Goal: Task Accomplishment & Management: Manage account settings

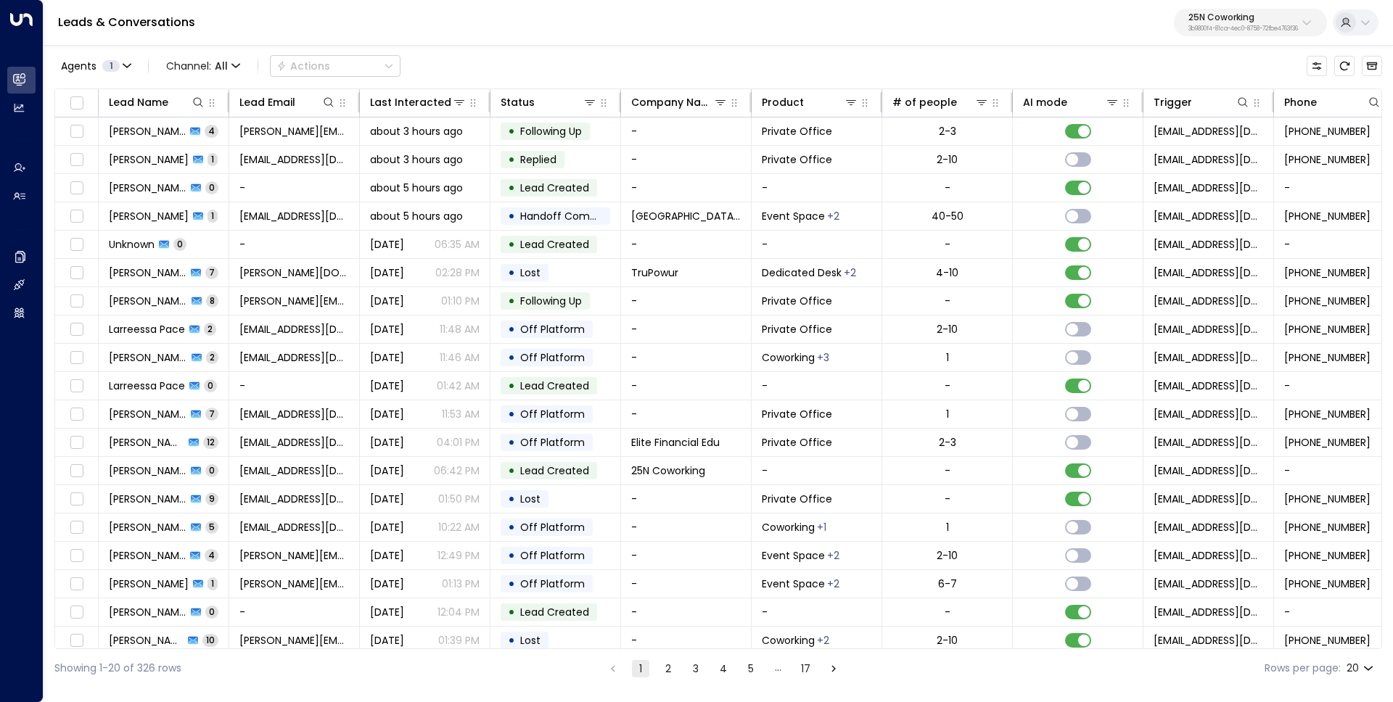
click at [1209, 23] on div "25N Coworking 3b9800f4-81ca-4ec0-8758-72fbe4763f36" at bounding box center [1243, 22] width 110 height 19
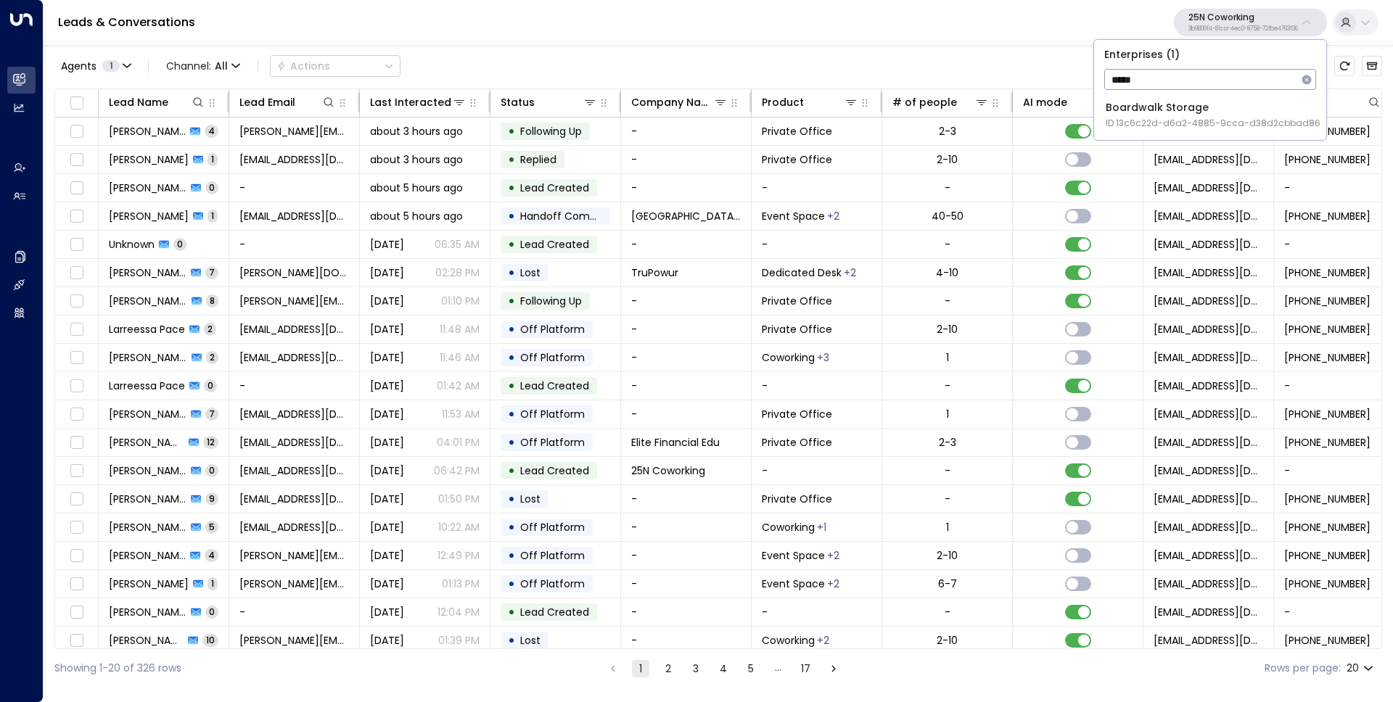
type input "*****"
click at [1231, 106] on div "Boardwalk Storage ID: 13c6c22d-d6a2-4885-9cca-d38d2cbbad86" at bounding box center [1213, 115] width 215 height 30
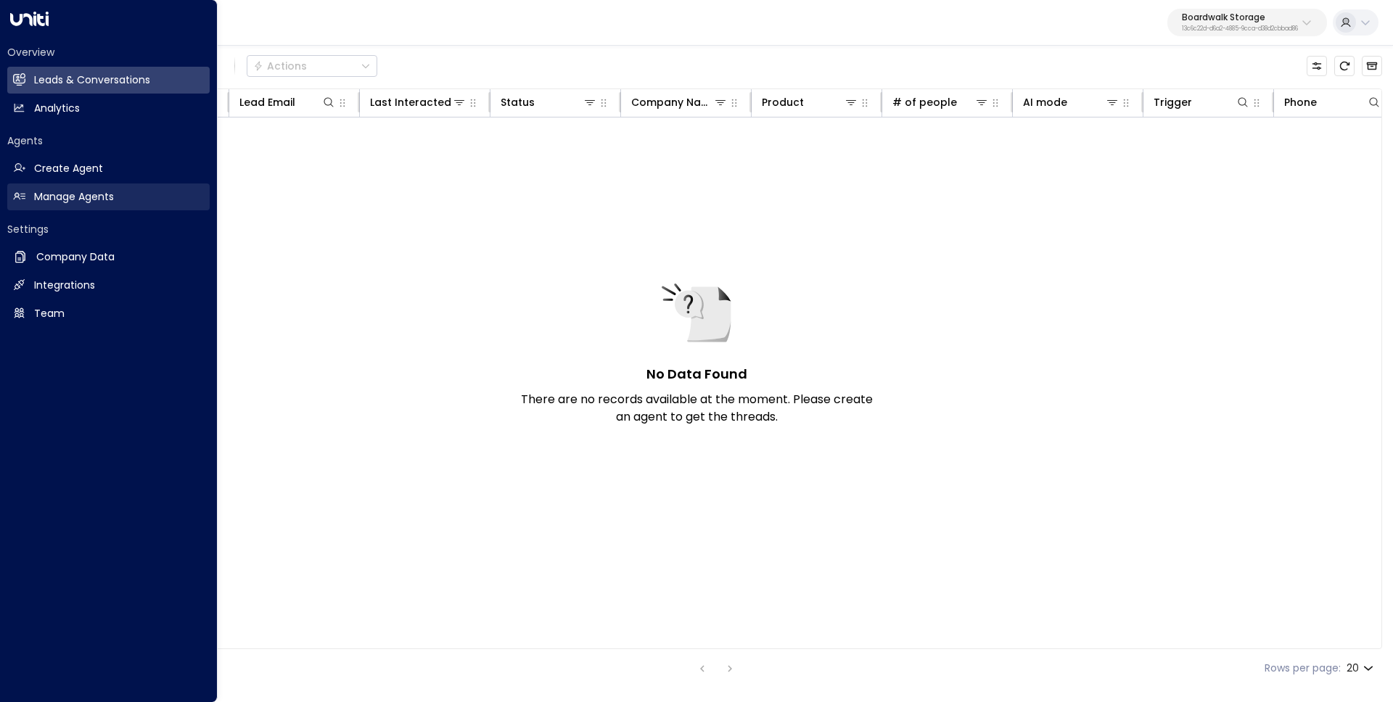
click at [37, 192] on h2 "Manage Agents" at bounding box center [74, 196] width 80 height 15
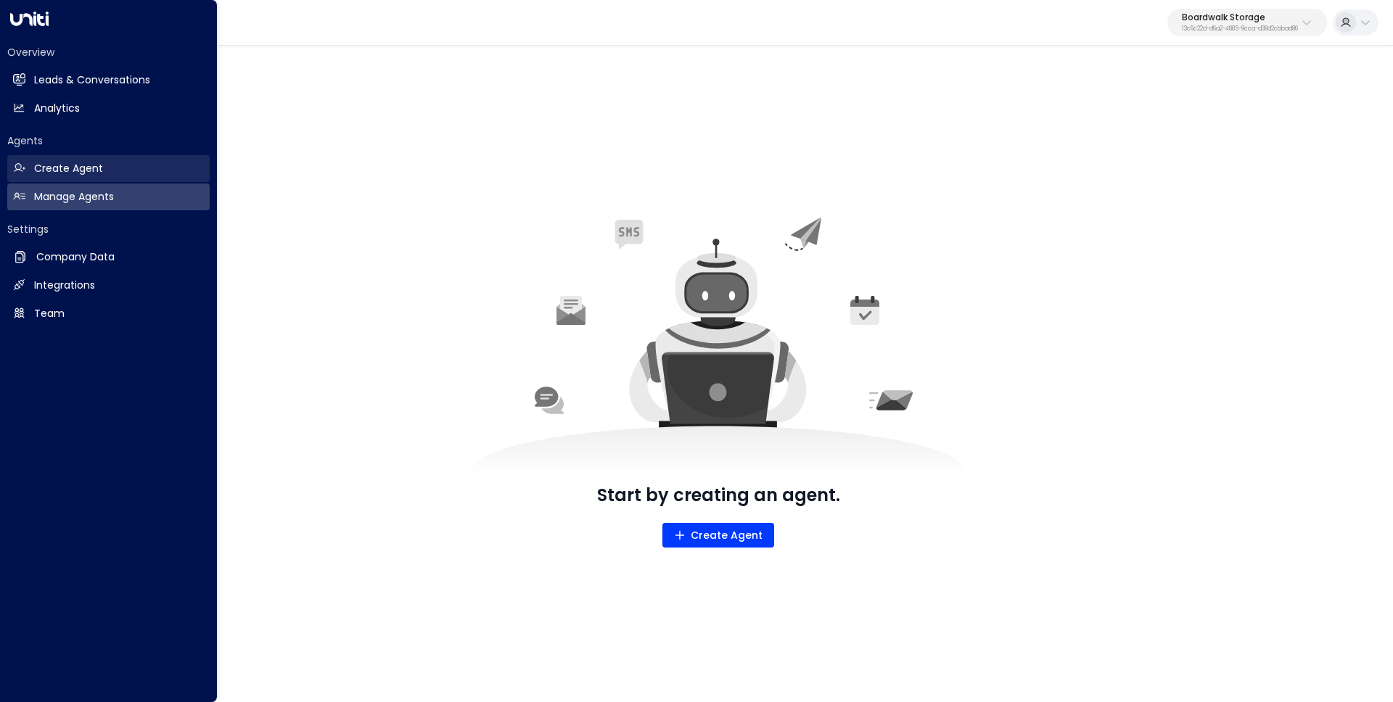
click at [110, 170] on link "Create Agent Create Agent" at bounding box center [108, 168] width 202 height 27
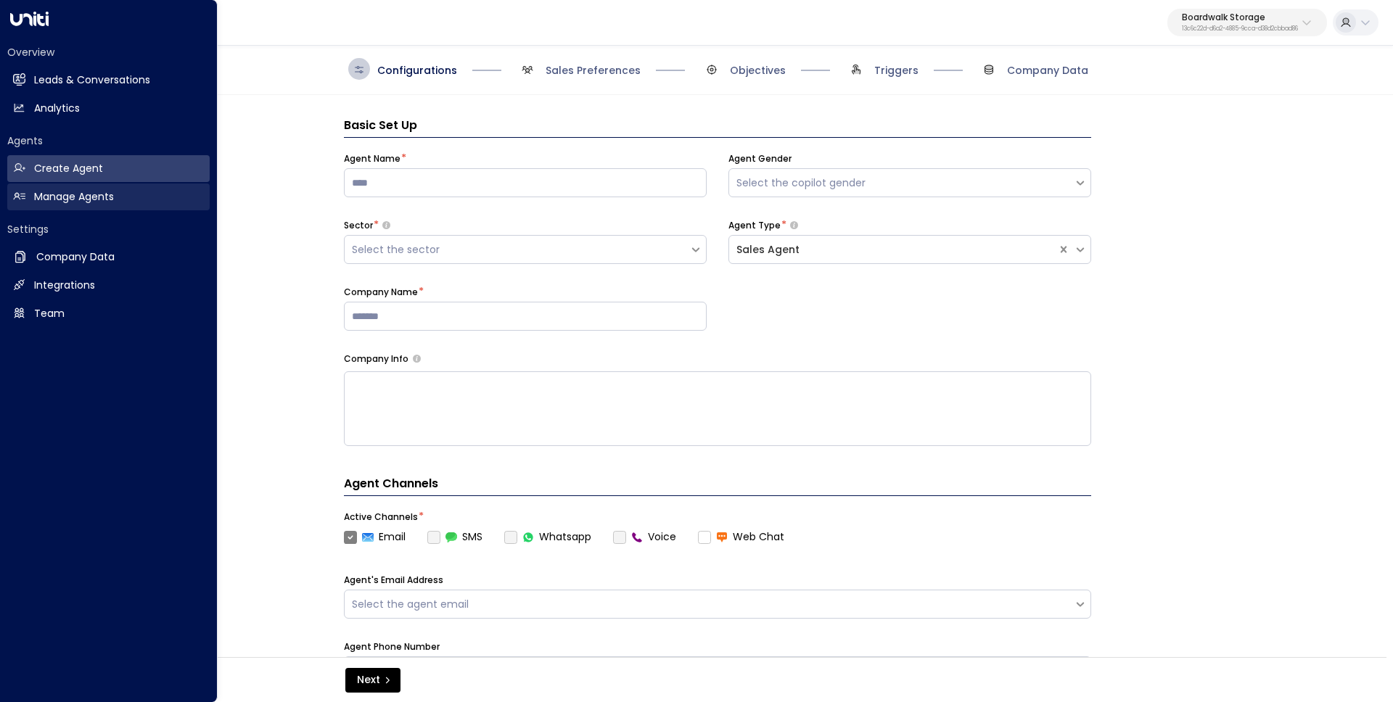
scroll to position [22, 0]
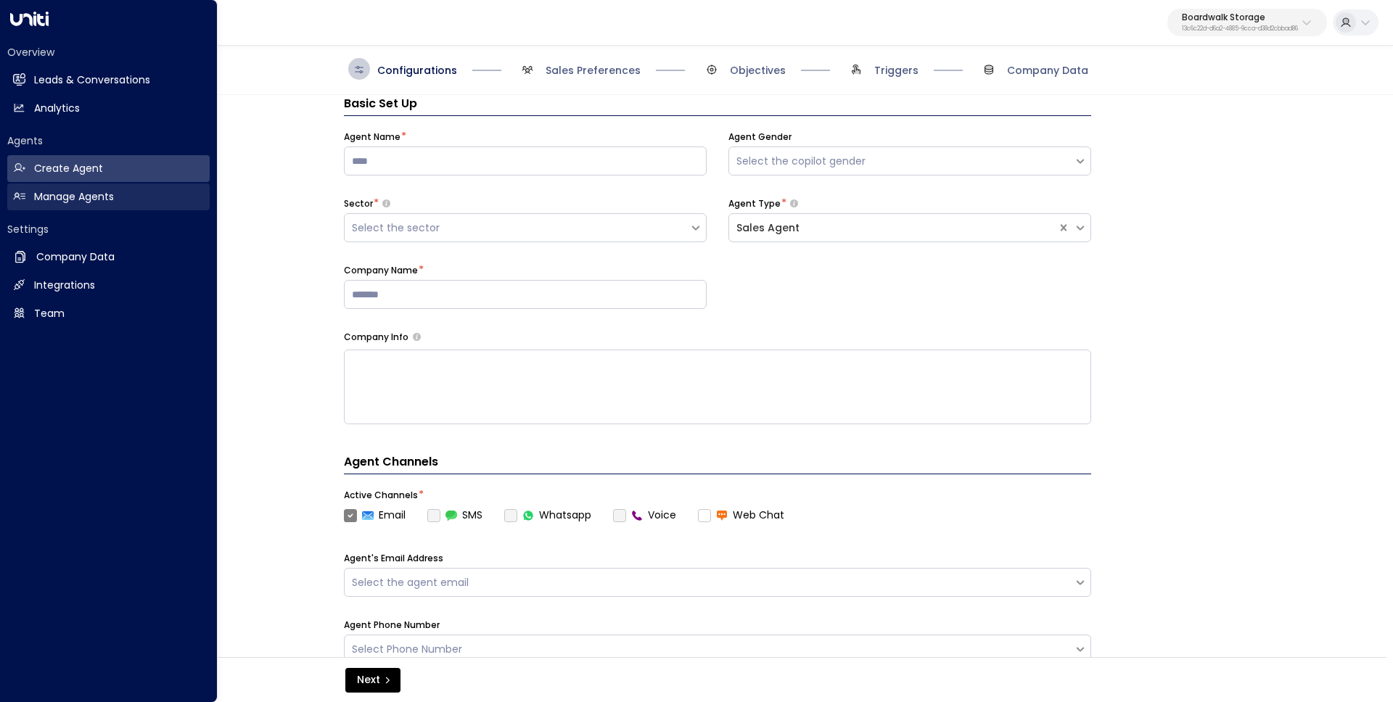
click at [114, 196] on h2 "Manage Agents" at bounding box center [74, 196] width 80 height 15
